Goal: Task Accomplishment & Management: Complete application form

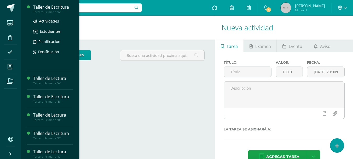
drag, startPoint x: 0, startPoint y: 0, endPoint x: 50, endPoint y: 8, distance: 51.2
click at [50, 8] on div "Taller de Escritura" at bounding box center [53, 7] width 40 height 6
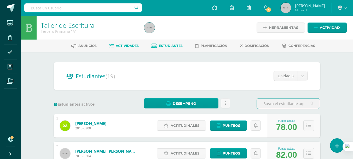
click at [131, 47] on span "Actividades" at bounding box center [127, 46] width 23 height 4
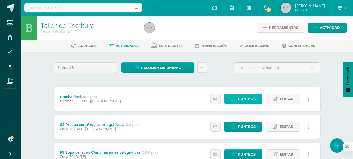
click at [245, 97] on span "Punteos" at bounding box center [247, 99] width 18 height 10
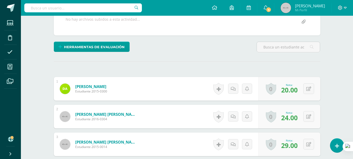
scroll to position [110, 0]
click at [308, 89] on icon at bounding box center [309, 89] width 5 height 4
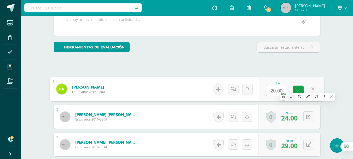
scroll to position [110, 0]
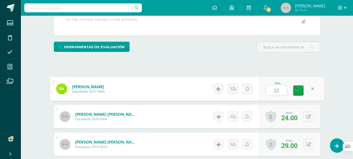
type input "22"
click at [174, 91] on form "Argueta Jiménez, Daniela Montserrat Estudiante 2015-0300 Nota 22 0 Logros Logro…" at bounding box center [187, 89] width 275 height 24
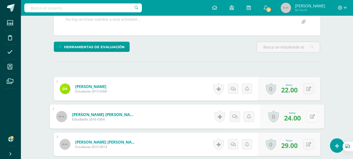
click at [310, 117] on icon at bounding box center [312, 116] width 5 height 4
type input "26"
click at [194, 116] on form "Arreaga Solorzano, Rafael Alberto Estudiante 2016-0304 Nota 26 0 Logros Logros …" at bounding box center [187, 116] width 275 height 24
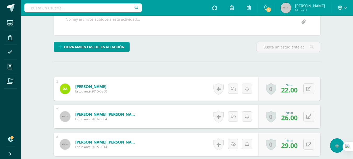
scroll to position [162, 0]
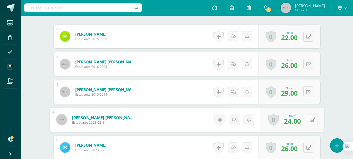
click at [310, 120] on icon at bounding box center [312, 119] width 5 height 4
type input "25"
click at [179, 115] on form "Calderón Escobar, Ian Andrés Estudiante 2023-0213 Nota 25 0 Logros Logros obten…" at bounding box center [187, 120] width 275 height 24
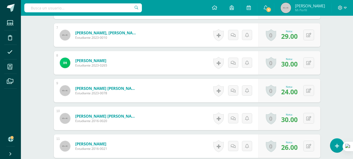
scroll to position [372, 0]
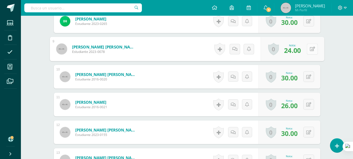
click at [311, 49] on icon at bounding box center [312, 49] width 5 height 4
type input "25"
click at [182, 73] on form "Indekeu Pérez, Dulce María Estudiante 2016-0020 Nota 30.00 0 Logros Logros obte…" at bounding box center [187, 77] width 267 height 24
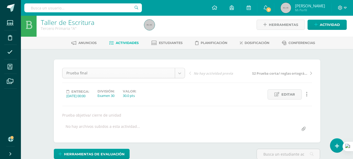
scroll to position [0, 0]
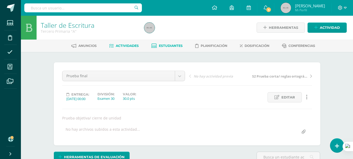
click at [164, 45] on span "Estudiantes" at bounding box center [171, 46] width 24 height 4
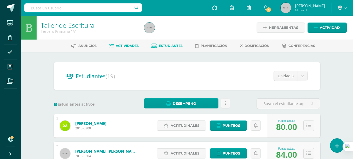
click at [132, 46] on span "Actividades" at bounding box center [127, 46] width 23 height 4
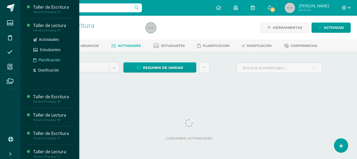
click at [51, 26] on div "Taller de Lectura" at bounding box center [53, 26] width 40 height 6
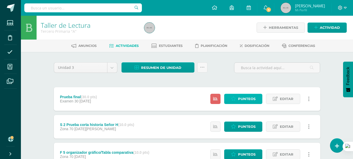
click at [249, 99] on span "Punteos" at bounding box center [247, 99] width 18 height 10
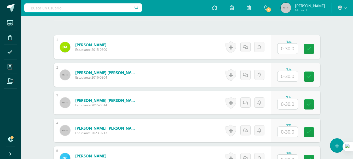
scroll to position [148, 0]
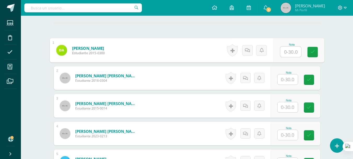
click at [292, 50] on input "text" at bounding box center [290, 52] width 21 height 10
type input "25"
click at [290, 78] on input "text" at bounding box center [288, 79] width 20 height 10
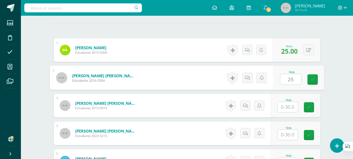
type input "25"
click at [291, 106] on input "text" at bounding box center [288, 107] width 20 height 10
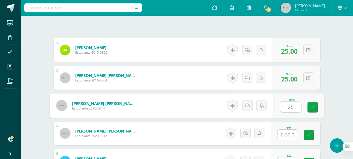
type input "25"
click at [289, 133] on input "text" at bounding box center [288, 135] width 20 height 10
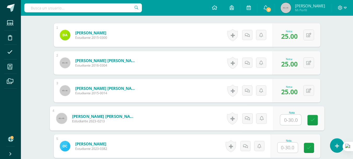
scroll to position [201, 0]
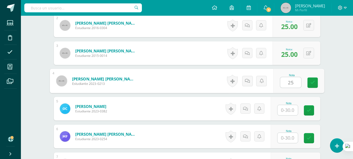
type input "25"
click at [290, 110] on input "text" at bounding box center [288, 110] width 20 height 10
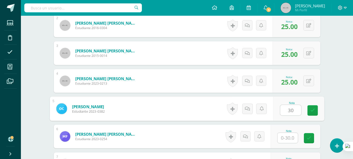
scroll to position [253, 0]
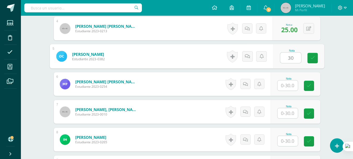
type input "30"
click at [286, 83] on input "text" at bounding box center [288, 85] width 20 height 10
drag, startPoint x: 286, startPoint y: 83, endPoint x: 278, endPoint y: 87, distance: 9.2
click at [287, 83] on input "text" at bounding box center [288, 85] width 20 height 10
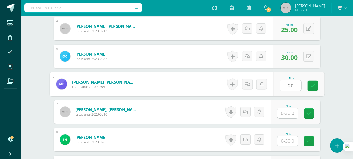
type input "20"
click at [291, 114] on input "text" at bounding box center [288, 113] width 20 height 10
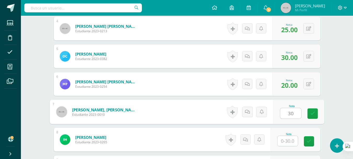
type input "30"
click at [285, 140] on input "text" at bounding box center [288, 141] width 20 height 10
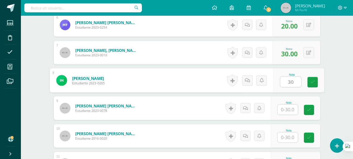
scroll to position [358, 0]
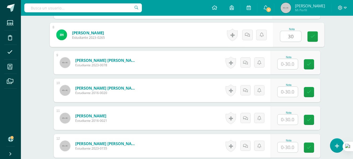
type input "30"
click at [285, 66] on input "text" at bounding box center [288, 64] width 20 height 10
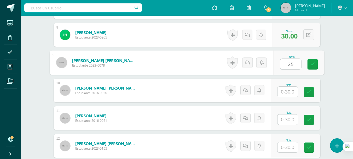
type input "25"
click at [289, 92] on input "text" at bounding box center [288, 92] width 20 height 10
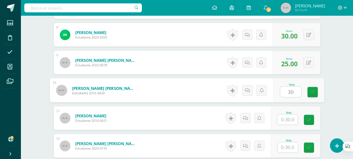
type input "30"
click at [286, 119] on input "text" at bounding box center [288, 119] width 20 height 10
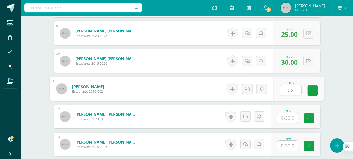
scroll to position [410, 0]
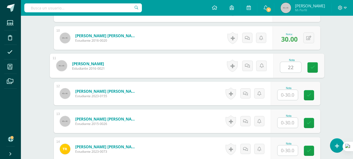
type input "22"
click at [289, 97] on input "text" at bounding box center [288, 95] width 20 height 10
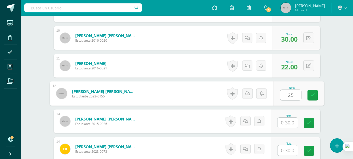
type input "25"
click at [289, 121] on input "text" at bounding box center [288, 122] width 20 height 10
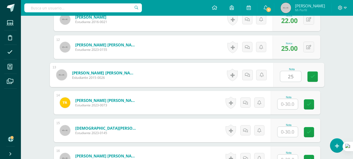
scroll to position [463, 0]
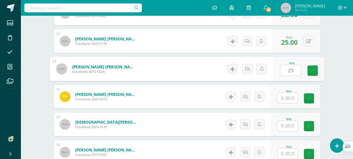
type input "25"
click at [291, 95] on input "text" at bounding box center [288, 98] width 20 height 10
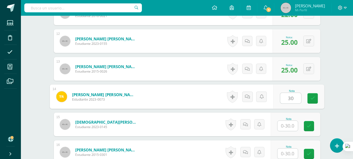
type input "30"
click at [285, 127] on input "text" at bounding box center [288, 126] width 20 height 10
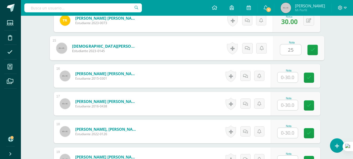
scroll to position [541, 0]
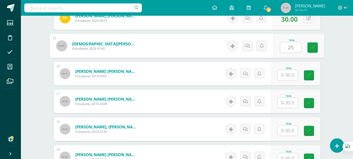
type input "25"
click at [290, 75] on input "text" at bounding box center [288, 75] width 20 height 10
drag, startPoint x: 290, startPoint y: 75, endPoint x: 280, endPoint y: 79, distance: 10.8
click at [290, 75] on input "text" at bounding box center [288, 75] width 20 height 10
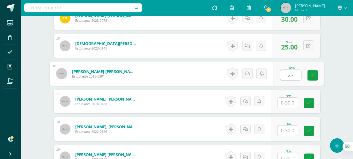
type input "27"
click at [287, 104] on input "text" at bounding box center [288, 103] width 20 height 10
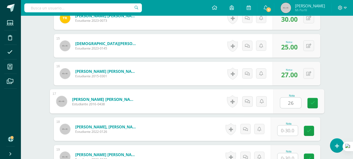
type input "26"
click at [290, 131] on input "text" at bounding box center [288, 130] width 20 height 10
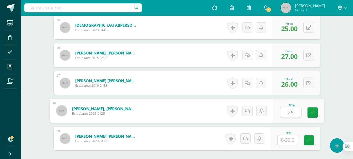
scroll to position [611, 0]
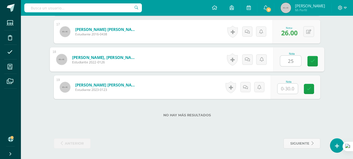
type input "25"
click at [294, 89] on input "text" at bounding box center [288, 88] width 20 height 10
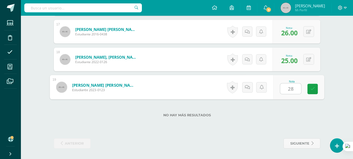
type input "28"
click at [204, 80] on form "Velásquez López, Valentina Nicole Estudiante 2023-0123 Nota 28 0 Logros N/A" at bounding box center [187, 87] width 275 height 24
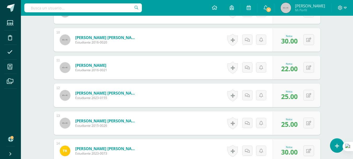
scroll to position [375, 0]
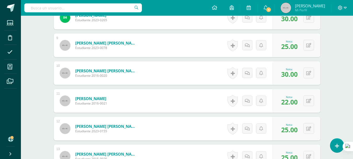
drag, startPoint x: 165, startPoint y: 45, endPoint x: 165, endPoint y: 104, distance: 58.6
click at [165, 45] on div "Taller de Lectura Tercero Primaria "A" Herramientas Detalle de asistencias Acti…" at bounding box center [187, 18] width 333 height 754
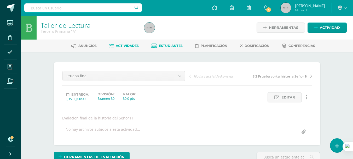
click at [170, 44] on span "Estudiantes" at bounding box center [171, 46] width 24 height 4
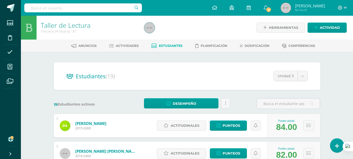
click at [165, 46] on span "Estudiantes" at bounding box center [171, 46] width 24 height 4
click at [129, 46] on span "Actividades" at bounding box center [127, 46] width 23 height 4
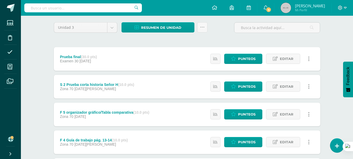
scroll to position [52, 0]
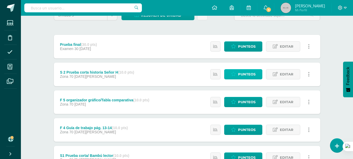
click at [250, 74] on span "Punteos" at bounding box center [247, 74] width 18 height 10
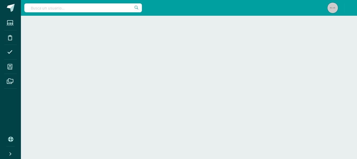
click at [248, 16] on html "Estudiantes Disciplina Asistencia Mis cursos Archivos Soporte Centro de ayuda Ú…" at bounding box center [178, 8] width 357 height 16
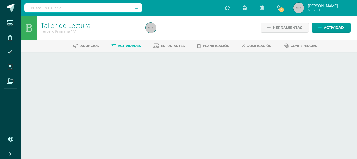
click at [248, 73] on html "Estudiantes Disciplina Asistencia Mis cursos Archivos Soporte Centro de ayuda Ú…" at bounding box center [178, 36] width 357 height 73
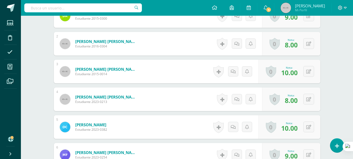
scroll to position [188, 0]
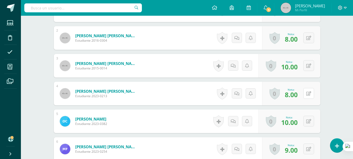
drag, startPoint x: 307, startPoint y: 93, endPoint x: 301, endPoint y: 100, distance: 9.6
click at [307, 93] on icon at bounding box center [309, 93] width 5 height 4
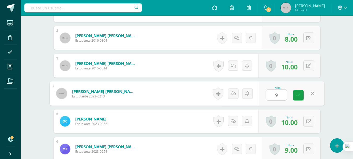
type input "9"
click at [190, 97] on form "[PERSON_NAME] [PERSON_NAME] Estudiante 2023-0213 Nota 9 0 [GEOGRAPHIC_DATA] Log…" at bounding box center [187, 93] width 275 height 24
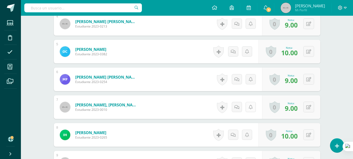
scroll to position [267, 0]
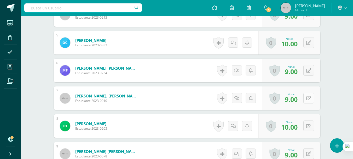
click at [308, 99] on button at bounding box center [309, 98] width 11 height 11
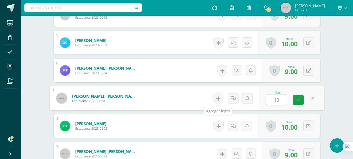
type input "10"
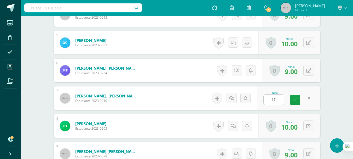
click at [187, 103] on form "[PERSON_NAME], [PERSON_NAME] Estudiante 2023-0010 Nota 10 0 [GEOGRAPHIC_DATA] L…" at bounding box center [187, 98] width 267 height 24
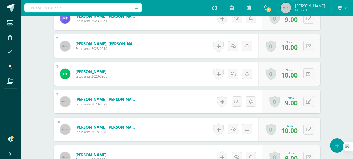
scroll to position [319, 0]
click at [311, 102] on button at bounding box center [309, 101] width 11 height 11
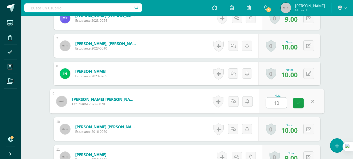
type input "10"
click at [196, 95] on form "Hernández Quiñónez, Andrés Antonio Estudiante 2023-0078 Nota 10 0 Logros Logros…" at bounding box center [187, 101] width 275 height 24
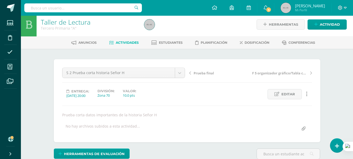
scroll to position [0, 0]
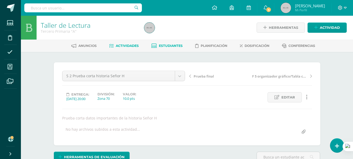
click at [173, 46] on span "Estudiantes" at bounding box center [171, 46] width 24 height 4
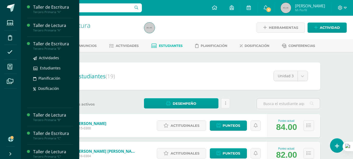
click at [51, 48] on div "Tercero Primaria "B"" at bounding box center [53, 49] width 40 height 4
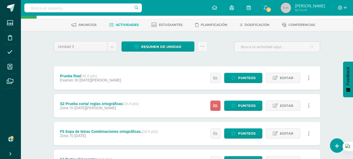
scroll to position [78, 0]
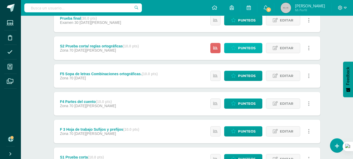
click at [237, 44] on link "Punteos" at bounding box center [243, 48] width 38 height 10
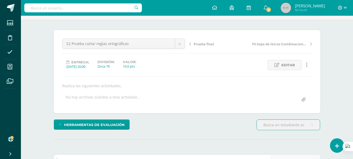
scroll to position [111, 0]
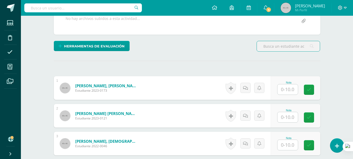
drag, startPoint x: 286, startPoint y: 88, endPoint x: 275, endPoint y: 100, distance: 16.7
click at [286, 88] on input "text" at bounding box center [288, 89] width 20 height 10
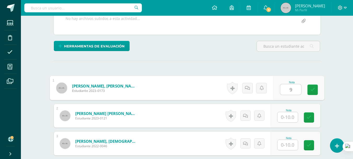
type input "9"
click at [288, 115] on input "text" at bounding box center [288, 117] width 20 height 10
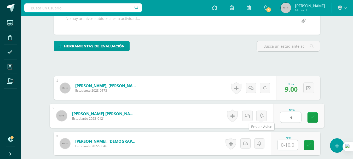
scroll to position [163, 0]
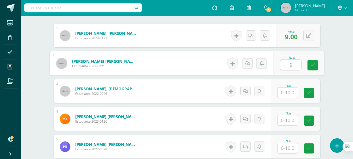
type input "9"
click at [290, 91] on input "text" at bounding box center [288, 92] width 20 height 10
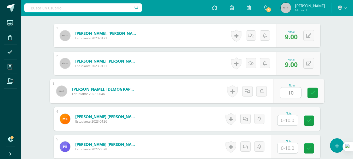
type input "10"
click at [290, 120] on input "text" at bounding box center [288, 120] width 20 height 10
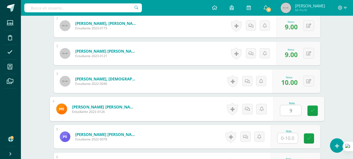
scroll to position [189, 0]
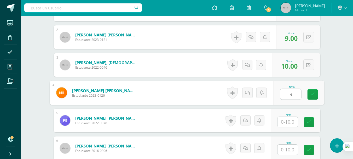
type input "9"
drag, startPoint x: 288, startPoint y: 124, endPoint x: 245, endPoint y: 142, distance: 46.8
click at [288, 124] on input "text" at bounding box center [288, 122] width 20 height 10
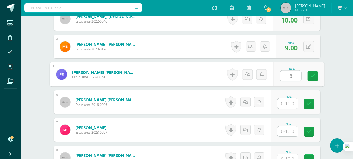
scroll to position [241, 0]
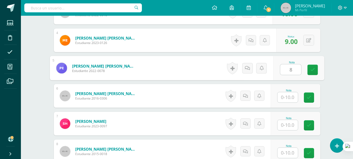
type input "8"
click at [289, 96] on input "text" at bounding box center [288, 97] width 20 height 10
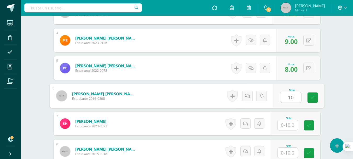
type input "10"
click at [283, 122] on input "text" at bounding box center [288, 125] width 20 height 10
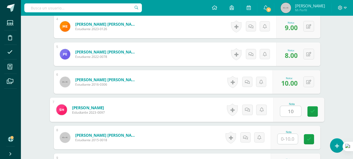
scroll to position [268, 0]
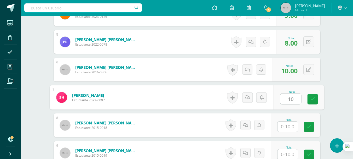
type input "10"
click at [285, 127] on input "text" at bounding box center [288, 126] width 20 height 10
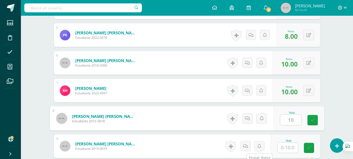
scroll to position [320, 0]
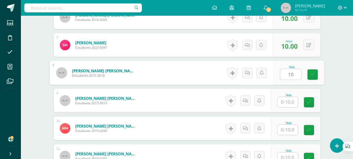
type input "10"
click at [290, 103] on input "text" at bounding box center [288, 102] width 20 height 10
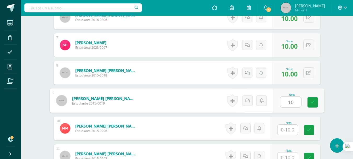
scroll to position [346, 0]
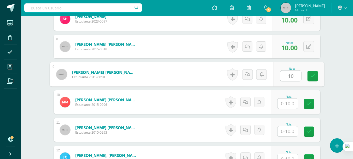
type input "10"
drag, startPoint x: 289, startPoint y: 104, endPoint x: 255, endPoint y: 123, distance: 39.3
click at [289, 104] on input "text" at bounding box center [288, 103] width 20 height 10
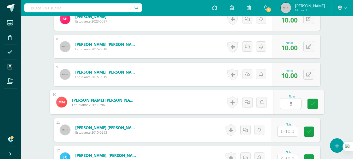
type input "8"
click at [290, 128] on input "text" at bounding box center [288, 131] width 20 height 10
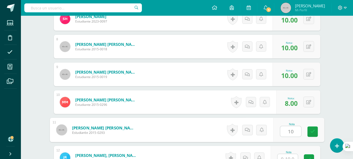
type input "1"
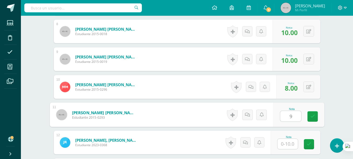
scroll to position [398, 0]
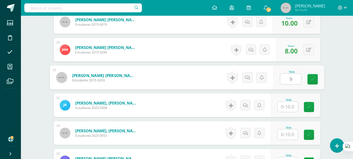
type input "9"
click at [291, 108] on input "text" at bounding box center [288, 107] width 20 height 10
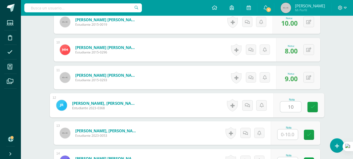
type input "10"
click at [287, 132] on input "text" at bounding box center [288, 134] width 20 height 10
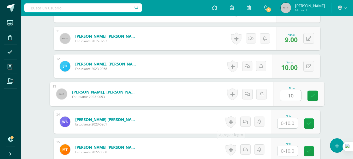
scroll to position [451, 0]
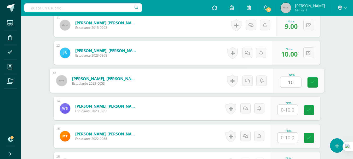
type input "10"
click at [285, 109] on input "text" at bounding box center [288, 110] width 20 height 10
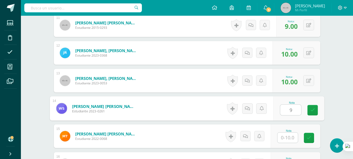
type input "9"
click at [289, 137] on input "text" at bounding box center [288, 137] width 20 height 10
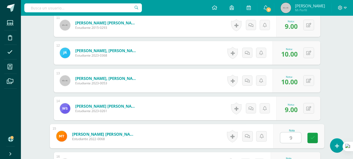
click at [294, 136] on input "9" at bounding box center [290, 137] width 21 height 10
click at [207, 130] on form "Tenes González, Mía Fernanda Camila Estudiante 2022-0068 Nota 99 0 Logros N/A" at bounding box center [187, 136] width 275 height 24
type input "9"
click at [215, 103] on form "Soberanis Anleu, William Alexander Estudiante 2023-0261 Nota 9.00 0 Logros 9.00" at bounding box center [187, 109] width 267 height 24
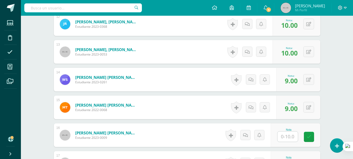
scroll to position [503, 0]
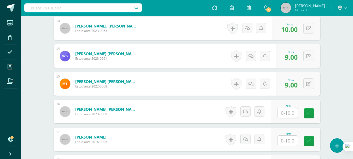
click at [287, 114] on input "text" at bounding box center [288, 113] width 20 height 10
type input "9"
click at [287, 140] on input "text" at bounding box center [288, 141] width 20 height 10
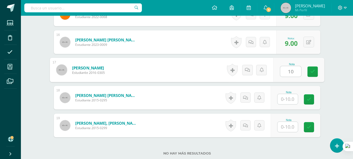
scroll to position [582, 0]
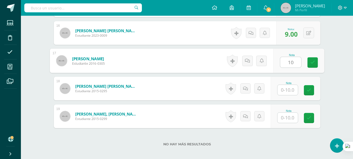
type input "10"
drag, startPoint x: 286, startPoint y: 90, endPoint x: 209, endPoint y: 142, distance: 92.8
click at [286, 90] on input "text" at bounding box center [288, 90] width 20 height 10
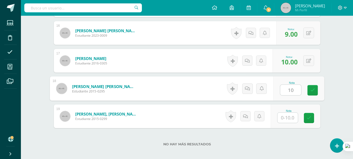
type input "10"
click at [291, 117] on input "text" at bounding box center [288, 118] width 20 height 10
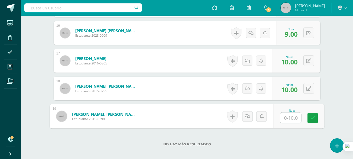
type input "9"
type input "8"
click at [229, 116] on link at bounding box center [232, 116] width 11 height 12
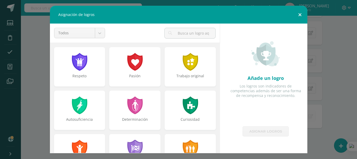
click at [195, 96] on div at bounding box center [190, 105] width 17 height 18
click at [329, 61] on div "Asignación de logros Todos Todos Respeto Pasión Trabajo original Autosuficienci…" at bounding box center [178, 79] width 353 height 147
click at [299, 13] on button at bounding box center [300, 15] width 15 height 18
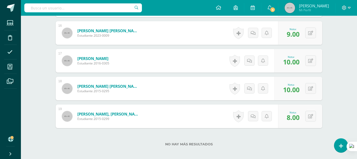
click at [295, 15] on button at bounding box center [287, 21] width 13 height 16
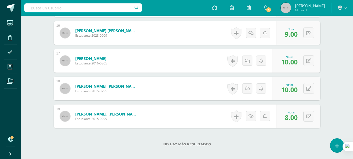
click at [213, 110] on form "Zepeda Baca, David Alexander Estudiante 2015-0299 Nota 8.00 0 Logros" at bounding box center [187, 116] width 267 height 24
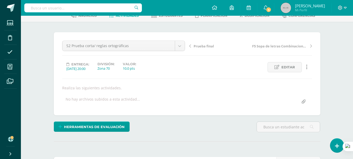
scroll to position [0, 0]
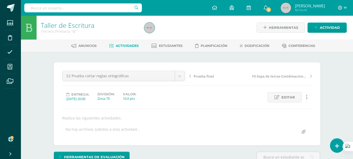
click at [131, 45] on span "Actividades" at bounding box center [127, 46] width 23 height 4
